Goal: Information Seeking & Learning: Learn about a topic

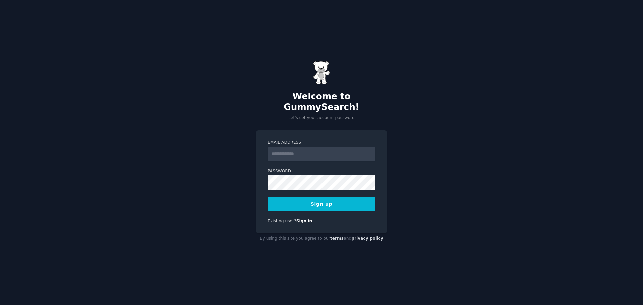
click at [306, 153] on input "Email Address" at bounding box center [322, 154] width 108 height 15
click at [321, 197] on button "Sign up" at bounding box center [322, 204] width 108 height 14
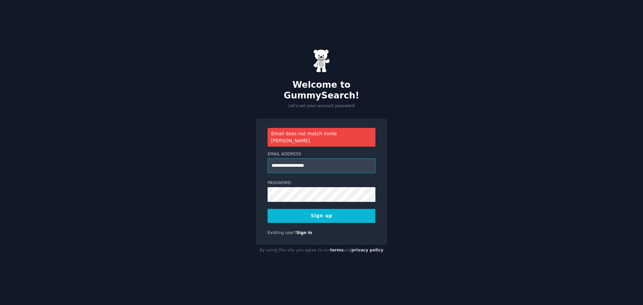
drag, startPoint x: 284, startPoint y: 157, endPoint x: 227, endPoint y: 155, distance: 56.3
click at [231, 154] on div "**********" at bounding box center [321, 152] width 643 height 305
type input "**********"
click at [327, 209] on button "Sign up" at bounding box center [322, 216] width 108 height 14
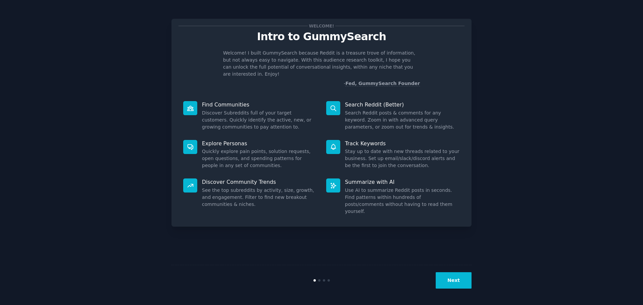
click at [440, 278] on button "Next" at bounding box center [454, 280] width 36 height 16
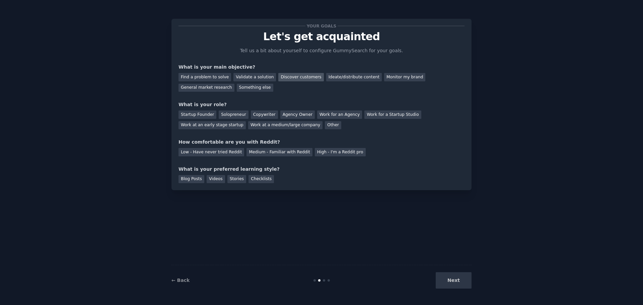
click at [303, 77] on div "Discover customers" at bounding box center [300, 77] width 45 height 8
click at [399, 79] on div "Monitor my brand" at bounding box center [404, 77] width 41 height 8
click at [289, 73] on div "Discover customers" at bounding box center [300, 77] width 45 height 8
click at [319, 111] on div "Work for an Agency" at bounding box center [339, 114] width 45 height 8
click at [316, 153] on div "High - I'm a Reddit pro" at bounding box center [340, 152] width 51 height 8
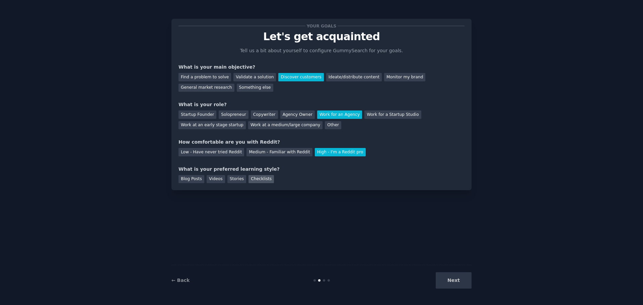
click at [259, 180] on div "Checklists" at bounding box center [260, 179] width 25 height 8
click at [447, 285] on button "Next" at bounding box center [454, 280] width 36 height 16
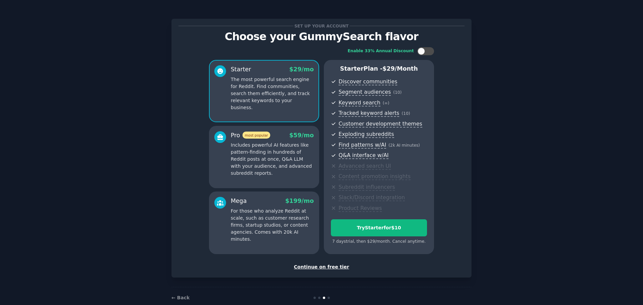
click at [306, 266] on div "Continue on free tier" at bounding box center [321, 266] width 286 height 7
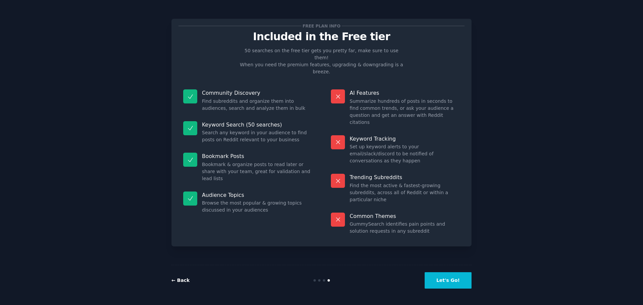
click at [180, 279] on link "← Back" at bounding box center [180, 280] width 18 height 5
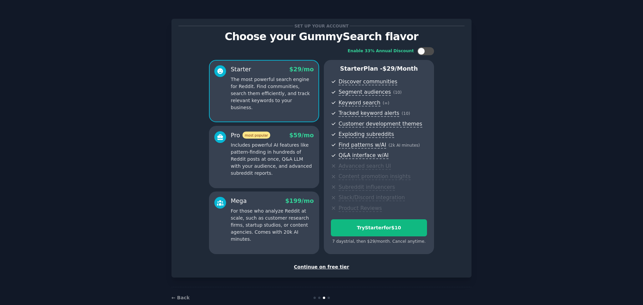
click at [335, 265] on div "Continue on free tier" at bounding box center [321, 266] width 286 height 7
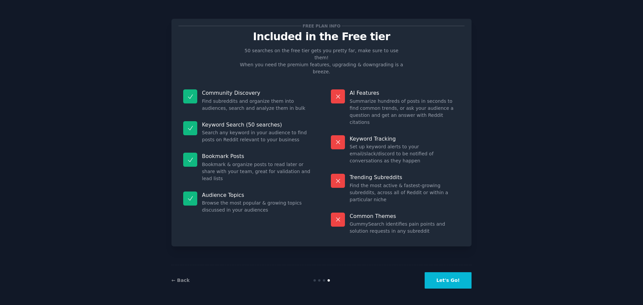
click at [189, 281] on div "← Back" at bounding box center [221, 280] width 100 height 7
click at [183, 279] on link "← Back" at bounding box center [180, 280] width 18 height 5
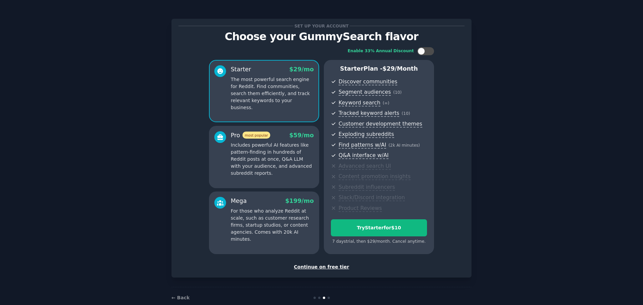
click at [327, 296] on div "← Back" at bounding box center [321, 297] width 300 height 21
click at [335, 269] on div "Continue on free tier" at bounding box center [321, 266] width 286 height 7
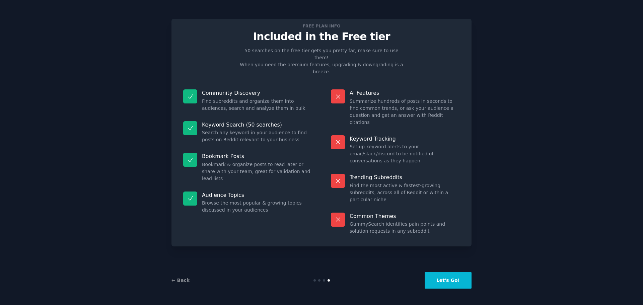
click at [445, 286] on button "Let's Go!" at bounding box center [448, 280] width 47 height 16
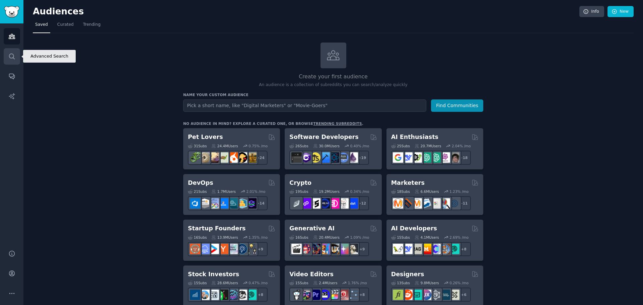
click at [14, 56] on icon "Sidebar" at bounding box center [11, 56] width 5 height 5
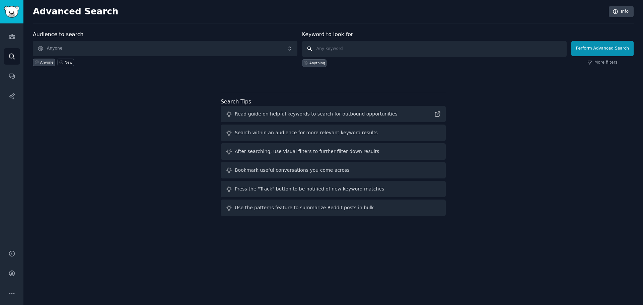
click at [347, 49] on input "text" at bounding box center [434, 49] width 265 height 16
click at [328, 63] on div "Anything" at bounding box center [434, 62] width 265 height 10
click at [323, 66] on div "Anything" at bounding box center [314, 63] width 25 height 8
click at [330, 79] on div at bounding box center [333, 78] width 601 height 5
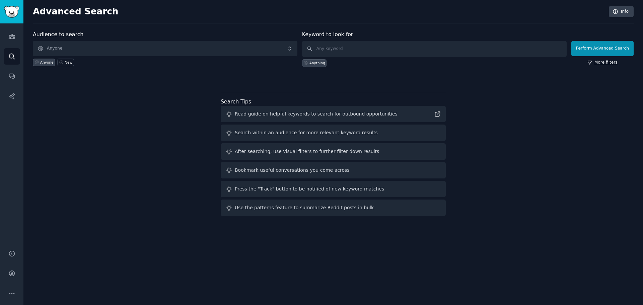
click at [604, 64] on link "More filters" at bounding box center [602, 63] width 30 height 6
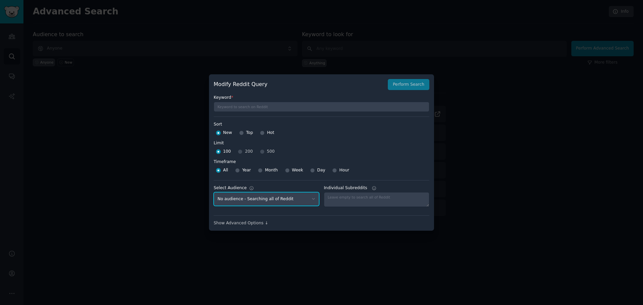
click at [303, 196] on select "No audience - Searching all of Reddit" at bounding box center [266, 199] width 105 height 14
drag, startPoint x: 303, startPoint y: 196, endPoint x: 306, endPoint y: 198, distance: 3.9
click at [303, 196] on select "No audience - Searching all of Reddit" at bounding box center [266, 199] width 105 height 14
click at [359, 221] on div "Show Advanced Options ↓" at bounding box center [322, 223] width 216 height 6
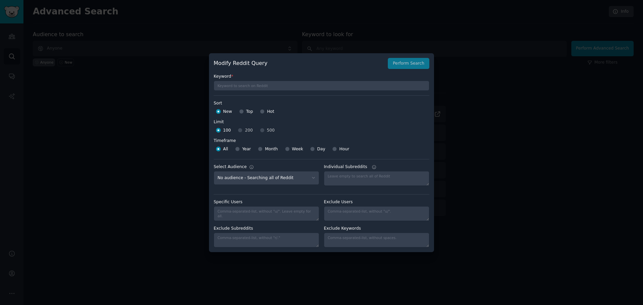
click at [447, 134] on div at bounding box center [321, 152] width 643 height 305
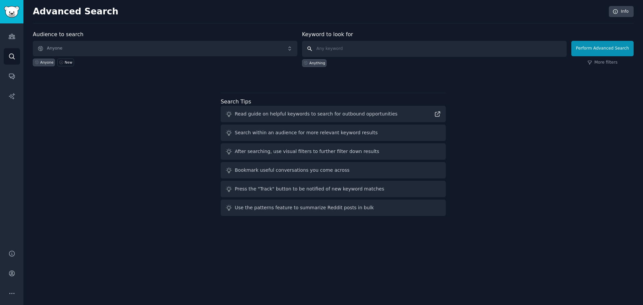
click at [370, 53] on input "text" at bounding box center [434, 49] width 265 height 16
type input "k"
type input "ByteSIM"
click at [620, 46] on button "Perform Advanced Search" at bounding box center [602, 48] width 62 height 15
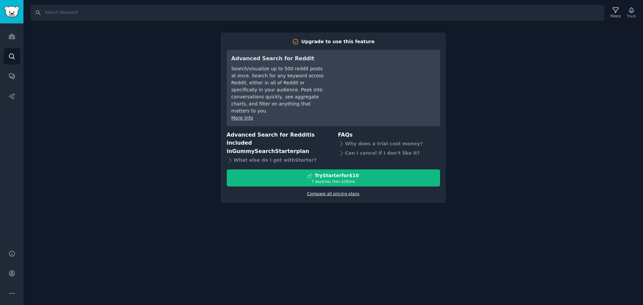
click at [347, 195] on link "Compare all pricing plans" at bounding box center [333, 194] width 52 height 5
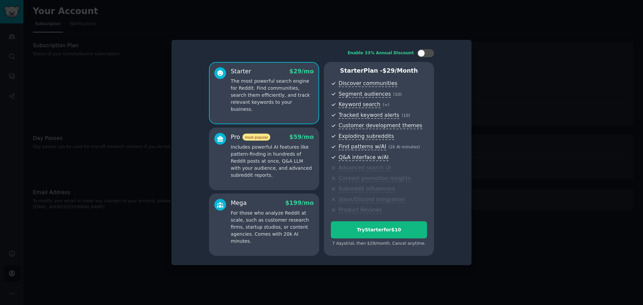
click at [479, 150] on div at bounding box center [321, 152] width 643 height 305
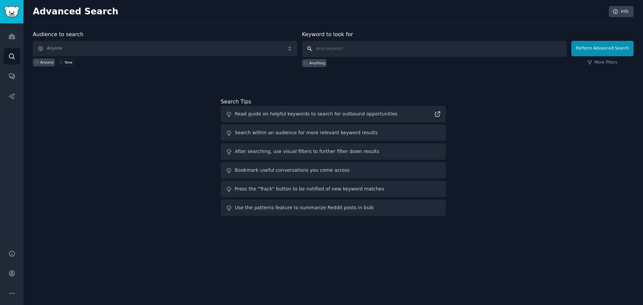
click at [383, 52] on input "text" at bounding box center [434, 49] width 265 height 16
click at [162, 55] on span "Anyone" at bounding box center [165, 48] width 265 height 15
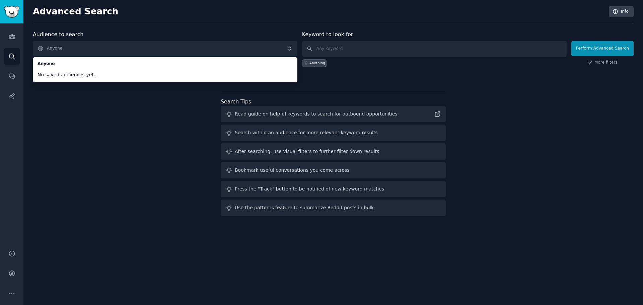
click at [134, 89] on div "Audience to search Anyone Anyone No saved audiences yet... Anyone New Keyword t…" at bounding box center [333, 124] width 601 height 188
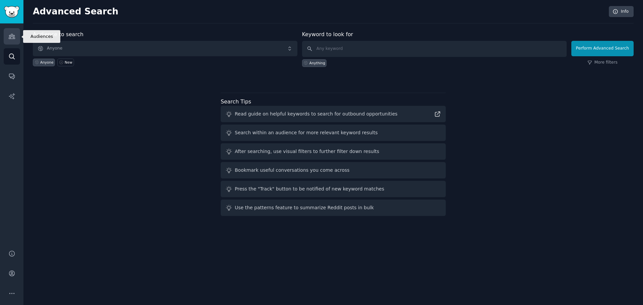
click at [13, 33] on icon "Sidebar" at bounding box center [11, 36] width 7 height 7
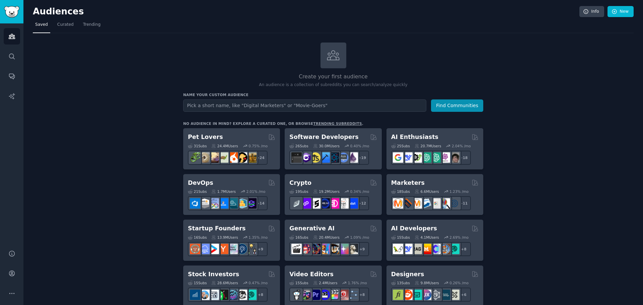
click at [209, 104] on input "text" at bounding box center [304, 105] width 243 height 12
click at [14, 63] on link "Search" at bounding box center [12, 56] width 16 height 16
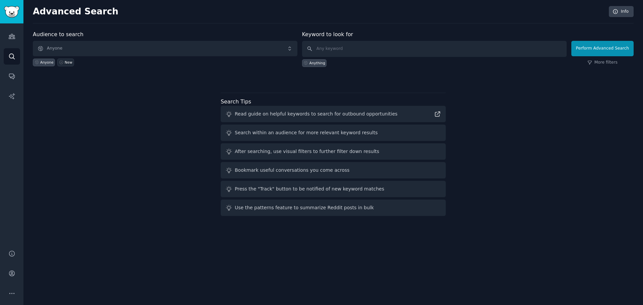
click at [68, 65] on link "New" at bounding box center [65, 63] width 16 height 8
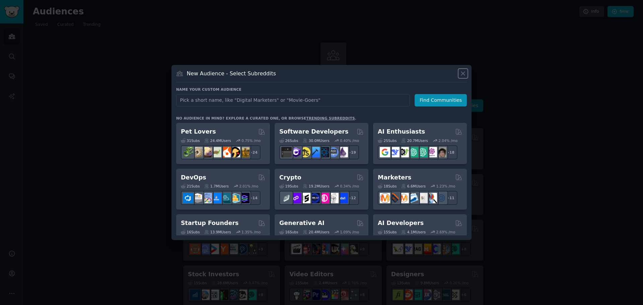
click at [463, 75] on icon at bounding box center [462, 73] width 7 height 7
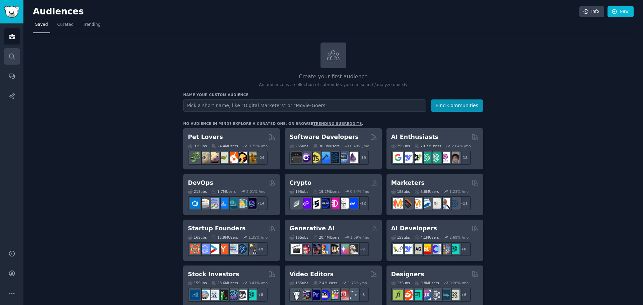
click at [10, 50] on link "Search" at bounding box center [12, 56] width 16 height 16
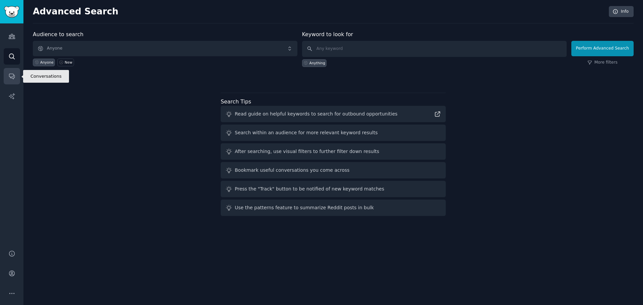
click at [11, 74] on icon "Sidebar" at bounding box center [11, 76] width 5 height 5
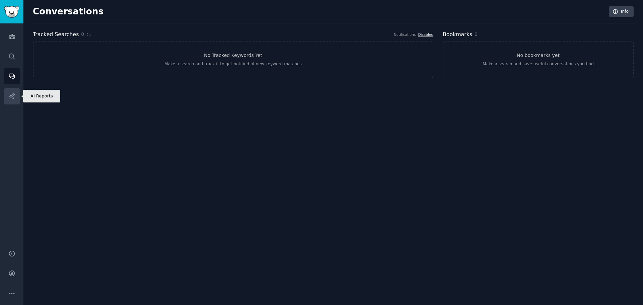
click at [14, 94] on icon "Sidebar" at bounding box center [12, 96] width 6 height 6
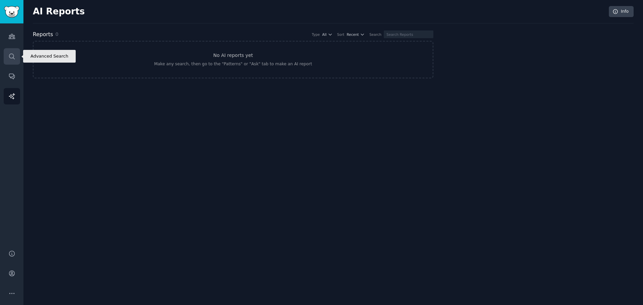
click at [20, 63] on link "Search" at bounding box center [12, 56] width 16 height 16
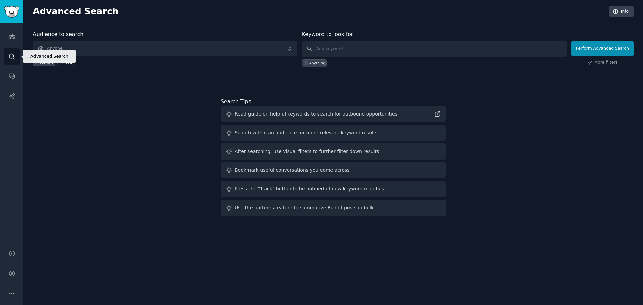
click at [10, 51] on link "Search" at bounding box center [12, 56] width 16 height 16
click at [14, 38] on icon "Sidebar" at bounding box center [11, 36] width 7 height 7
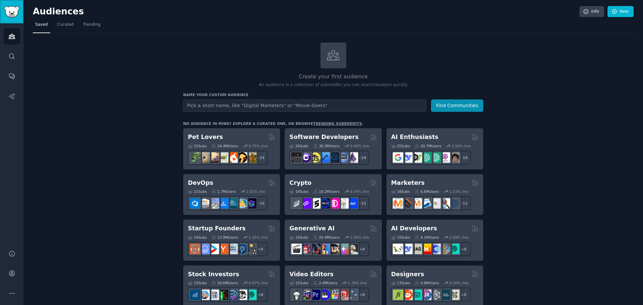
click at [18, 10] on img "Sidebar" at bounding box center [11, 12] width 15 height 12
click at [57, 24] on span "Curated" at bounding box center [65, 25] width 16 height 6
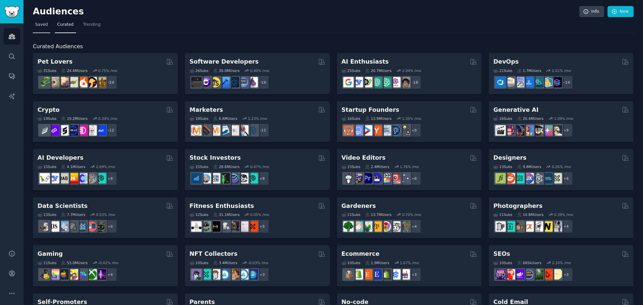
click at [48, 27] on link "Saved" at bounding box center [41, 26] width 17 height 14
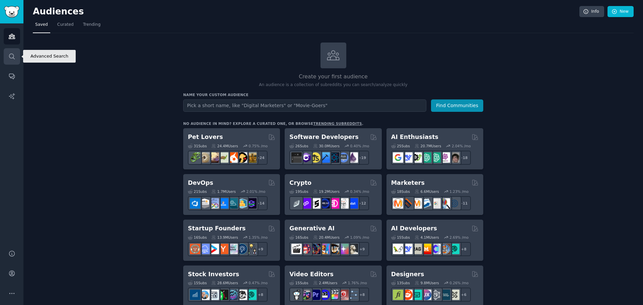
click at [13, 62] on link "Search" at bounding box center [12, 56] width 16 height 16
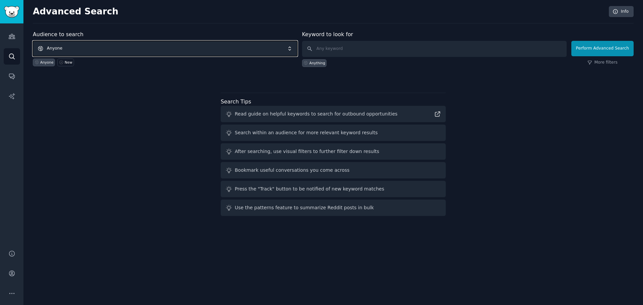
click at [81, 51] on span "Anyone" at bounding box center [165, 48] width 265 height 15
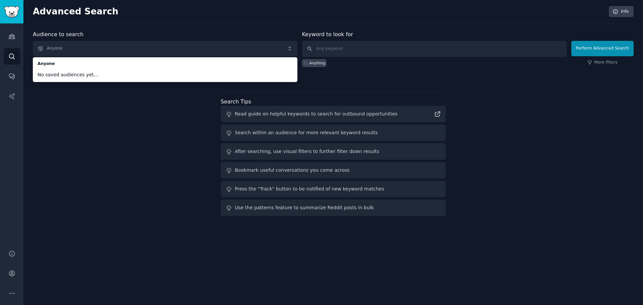
click at [91, 96] on div "Audience to search Anyone Anyone No saved audiences yet... Anyone New Keyword t…" at bounding box center [333, 124] width 601 height 188
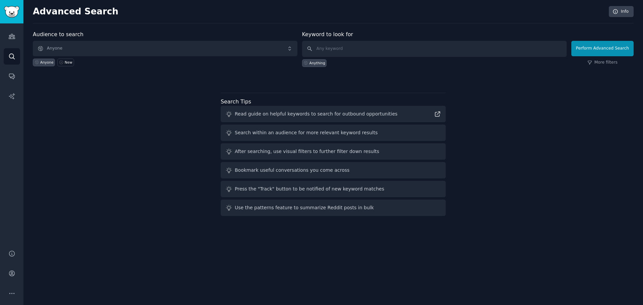
click at [251, 56] on div "Anyone New" at bounding box center [165, 61] width 265 height 10
click at [313, 60] on div "Anything" at bounding box center [314, 63] width 25 height 8
click at [320, 51] on input "text" at bounding box center [434, 49] width 265 height 16
click at [591, 61] on icon at bounding box center [589, 62] width 5 height 5
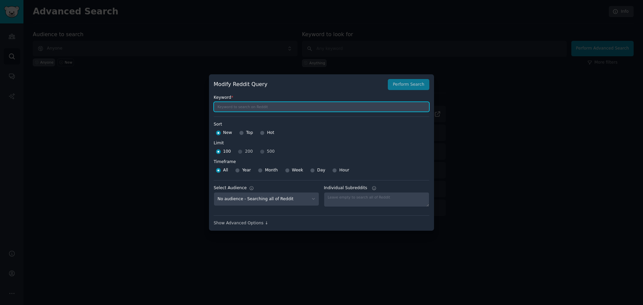
click at [319, 107] on input "text" at bounding box center [322, 107] width 216 height 10
type input "bytesim"
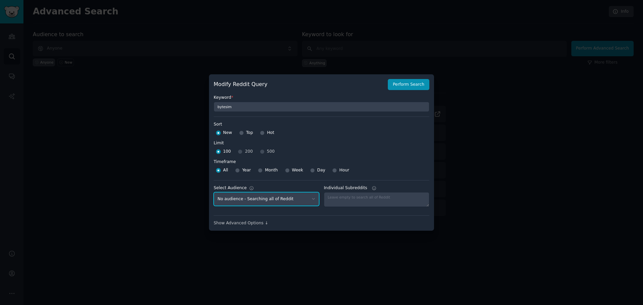
click at [301, 197] on select "No audience - Searching all of Reddit" at bounding box center [266, 199] width 105 height 14
click at [246, 132] on span "Top" at bounding box center [249, 133] width 7 height 6
click at [244, 132] on input "Top" at bounding box center [241, 133] width 5 height 5
radio input "true"
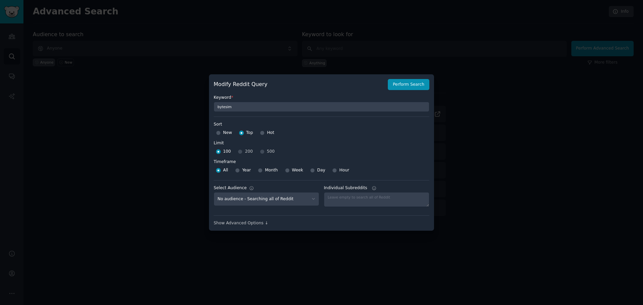
click at [227, 131] on span "New" at bounding box center [227, 133] width 9 height 6
click at [221, 131] on input "New" at bounding box center [218, 133] width 5 height 5
radio input "true"
click at [240, 134] on input "Top" at bounding box center [241, 133] width 5 height 5
radio input "true"
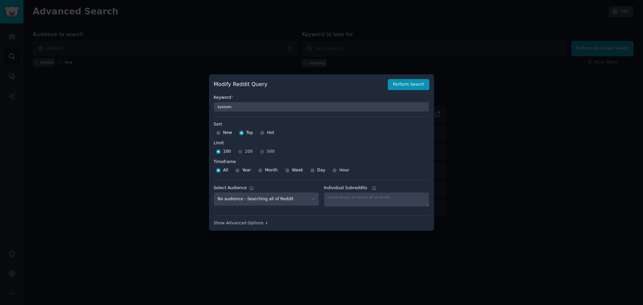
click at [222, 133] on div "New" at bounding box center [224, 133] width 16 height 11
click at [221, 133] on div "New" at bounding box center [224, 133] width 16 height 11
click at [219, 133] on input "New" at bounding box center [218, 133] width 5 height 5
radio input "true"
click at [241, 132] on input "Top" at bounding box center [241, 133] width 5 height 5
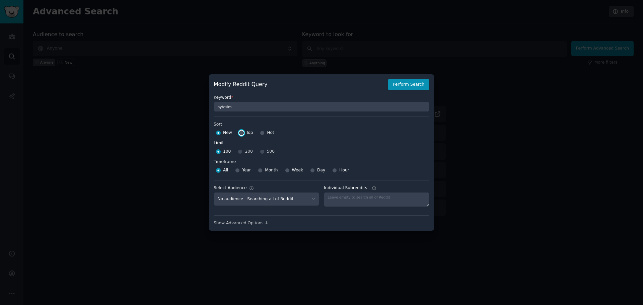
radio input "true"
click at [222, 131] on div "New" at bounding box center [224, 133] width 16 height 11
click at [217, 133] on input "New" at bounding box center [218, 133] width 5 height 5
radio input "true"
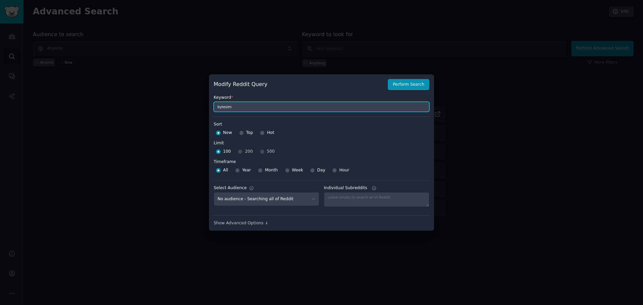
click at [353, 103] on input "bytesim" at bounding box center [322, 107] width 216 height 10
click at [279, 219] on div "Show Advanced Options ↓" at bounding box center [322, 220] width 216 height 11
click at [276, 225] on div "Show Advanced Options ↓" at bounding box center [322, 223] width 216 height 6
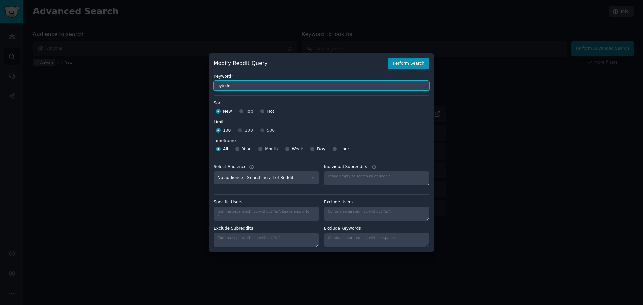
click at [246, 81] on input "bytesim" at bounding box center [322, 86] width 216 height 10
